Goal: Find specific page/section: Find specific page/section

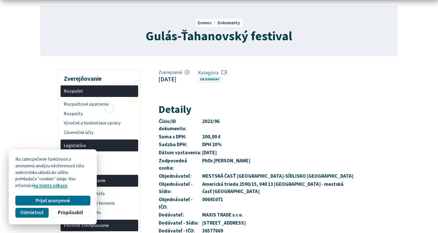
scroll to position [51, 0]
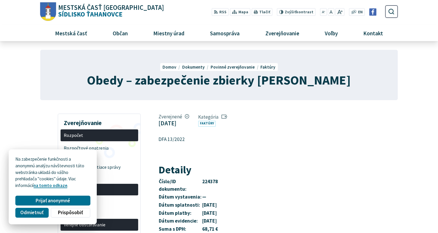
click at [75, 9] on span "Mestská časť [GEOGRAPHIC_DATA]" at bounding box center [111, 7] width 106 height 7
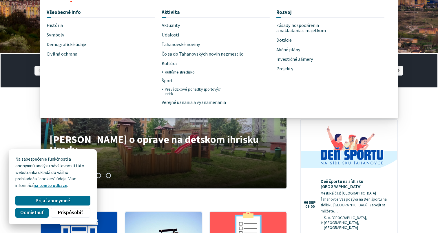
scroll to position [114, 0]
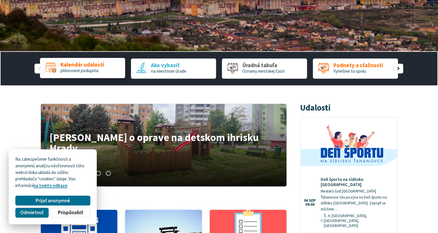
click at [73, 66] on span "Kalendár udalostí" at bounding box center [82, 65] width 43 height 6
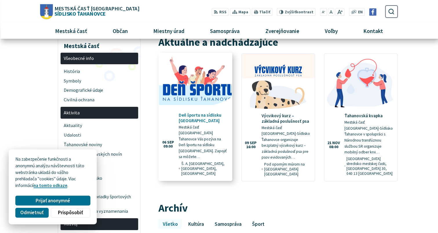
scroll to position [77, 0]
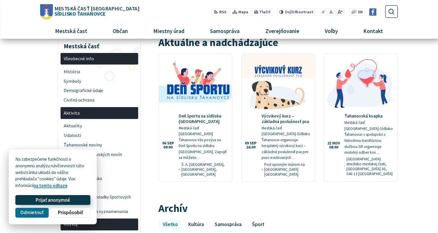
click at [42, 204] on button "Prijať anonymné" at bounding box center [52, 200] width 75 height 10
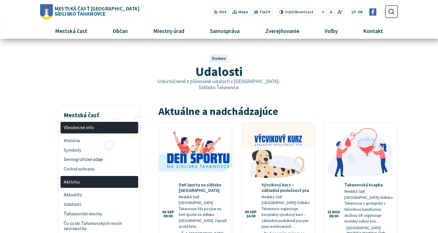
scroll to position [7, 0]
